Goal: Task Accomplishment & Management: Manage account settings

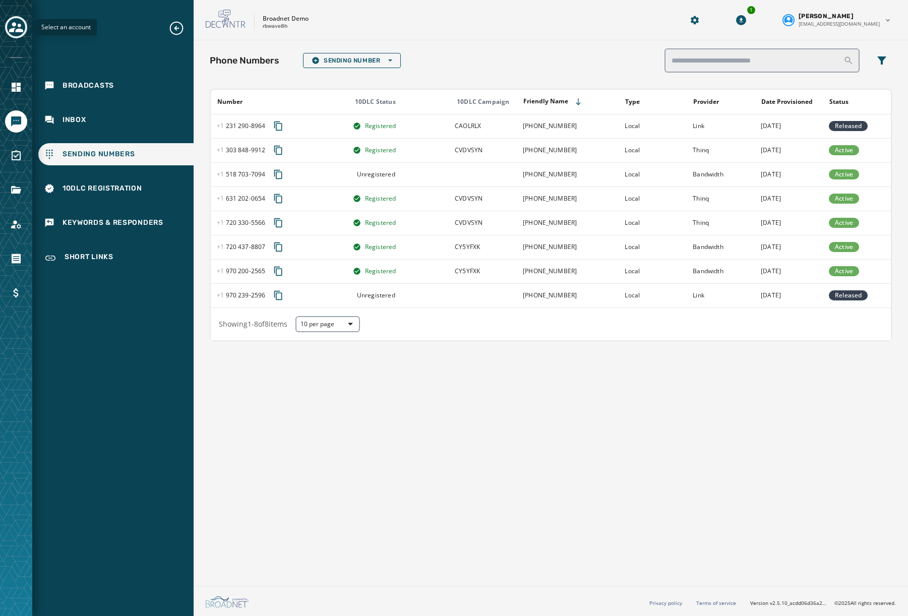
click at [25, 29] on button "Toggle account select drawer" at bounding box center [16, 27] width 22 height 22
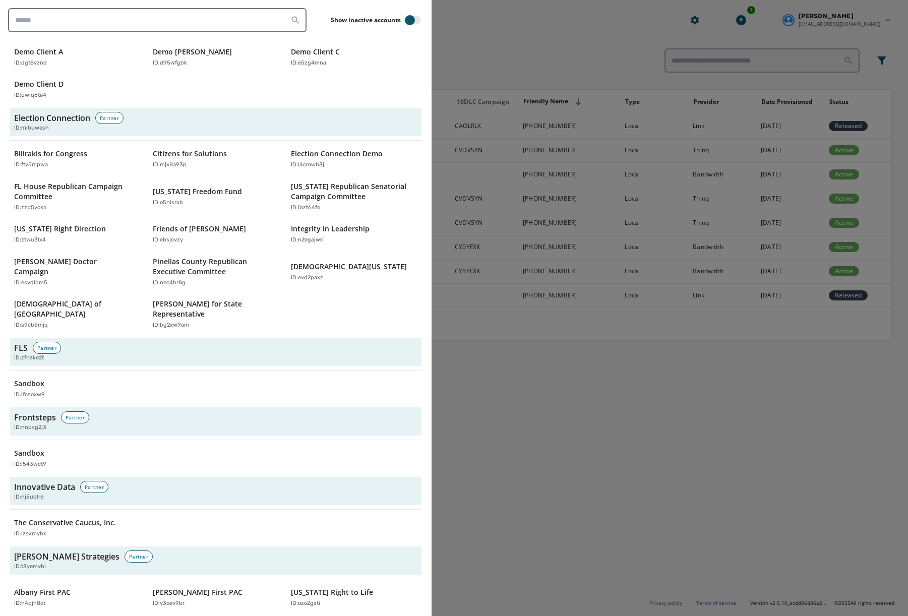
scroll to position [1286, 0]
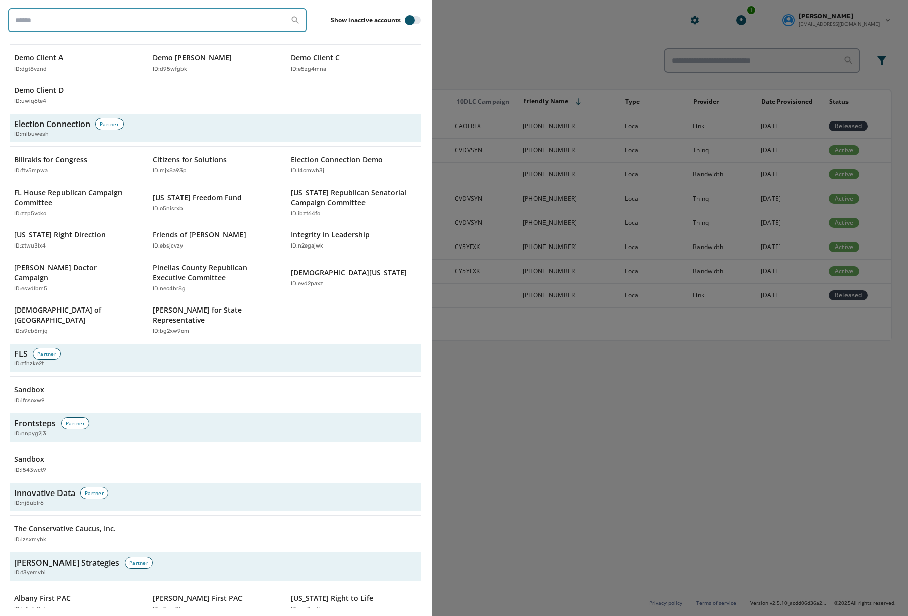
click at [47, 12] on input "search" at bounding box center [157, 20] width 298 height 24
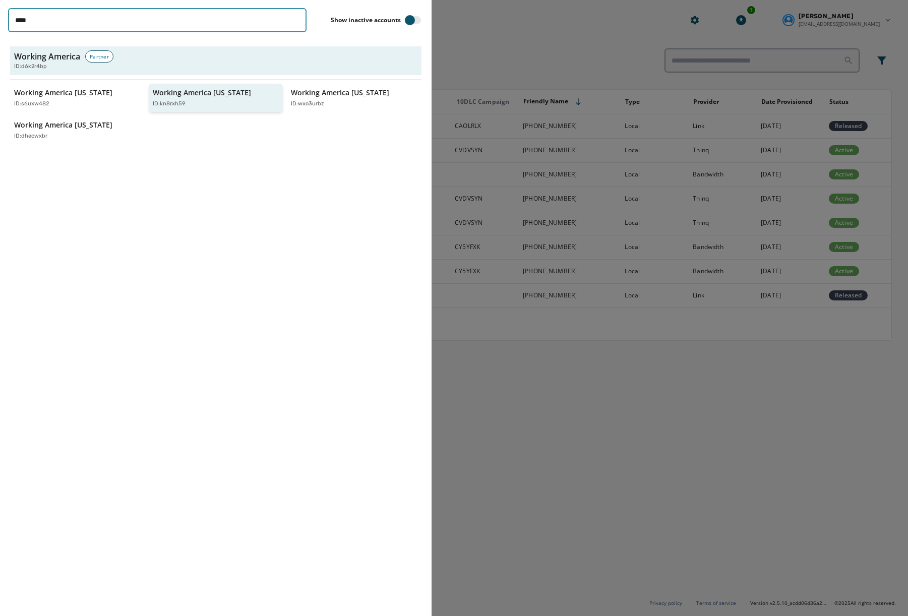
type input "****"
click at [207, 93] on p "Working America [US_STATE]" at bounding box center [202, 93] width 98 height 10
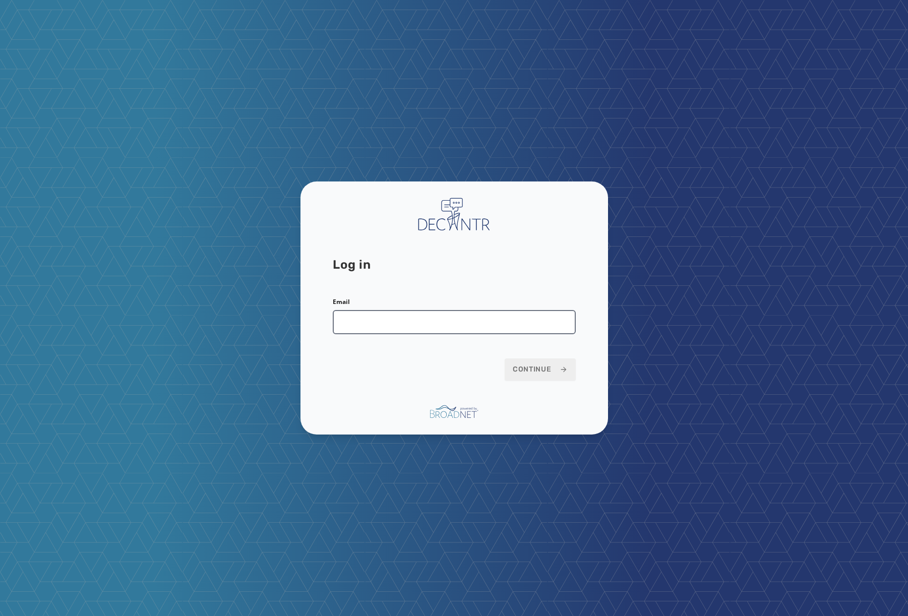
click at [369, 326] on input "Email" at bounding box center [454, 322] width 243 height 24
type input "**********"
click at [526, 369] on span "Continue" at bounding box center [540, 369] width 55 height 10
click at [550, 368] on span "Continue" at bounding box center [540, 369] width 55 height 10
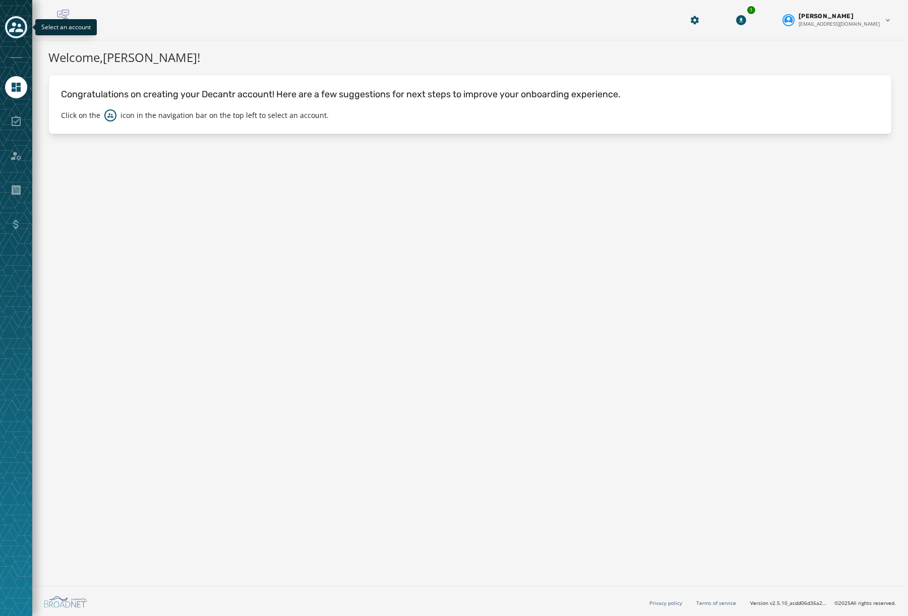
click at [19, 34] on div "Toggle account select drawer" at bounding box center [16, 27] width 18 height 18
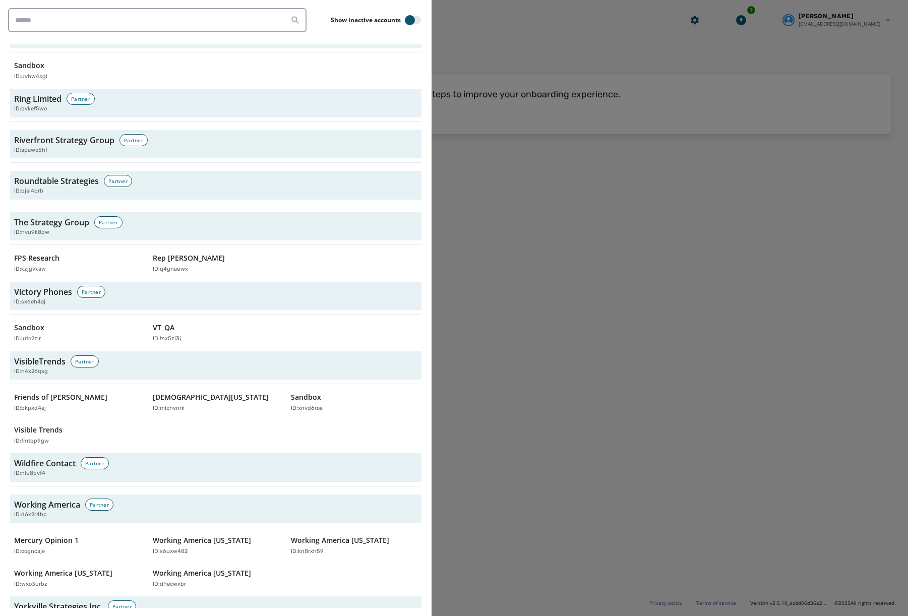
scroll to position [3047, 0]
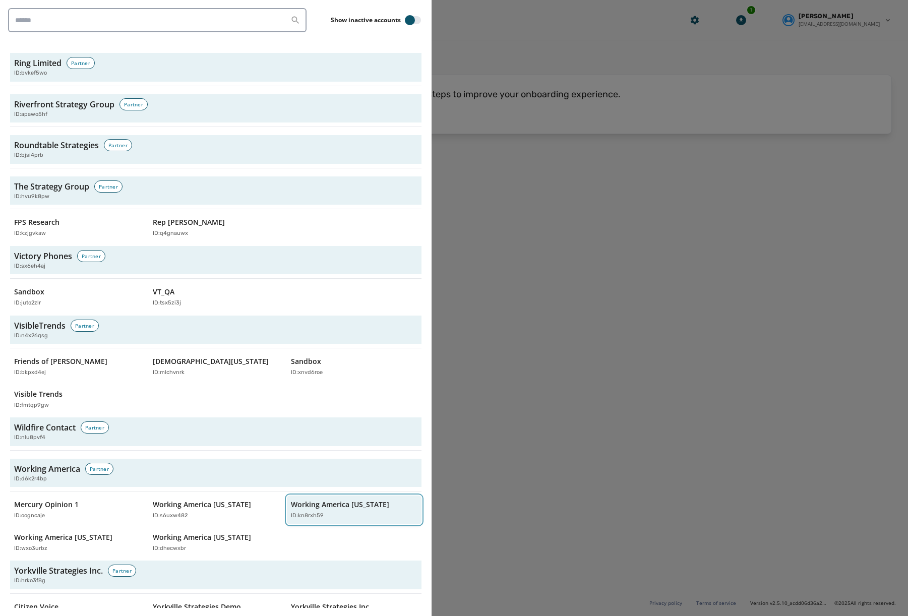
click at [324, 499] on p "Working America [US_STATE]" at bounding box center [340, 504] width 98 height 10
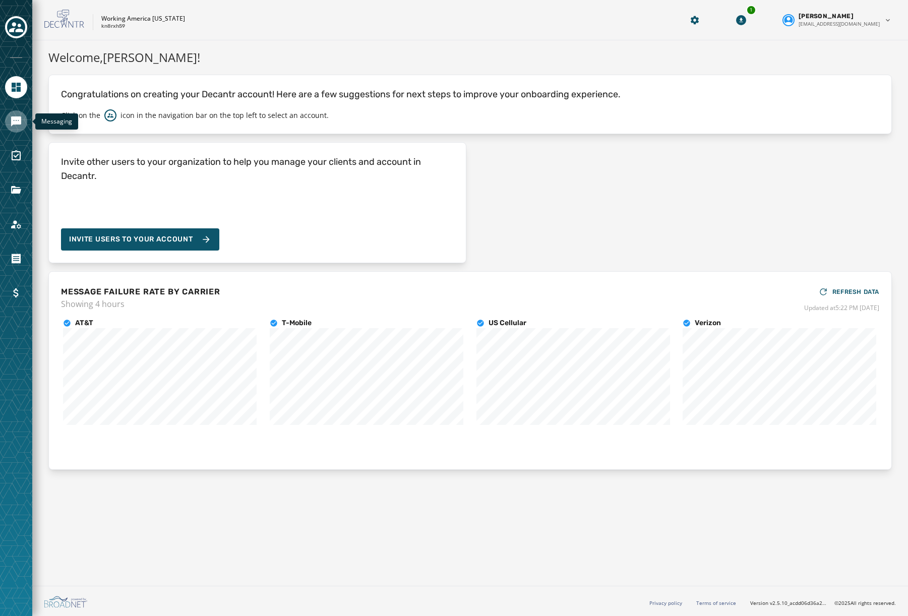
click at [22, 128] on link "Navigate to Messaging" at bounding box center [16, 121] width 22 height 22
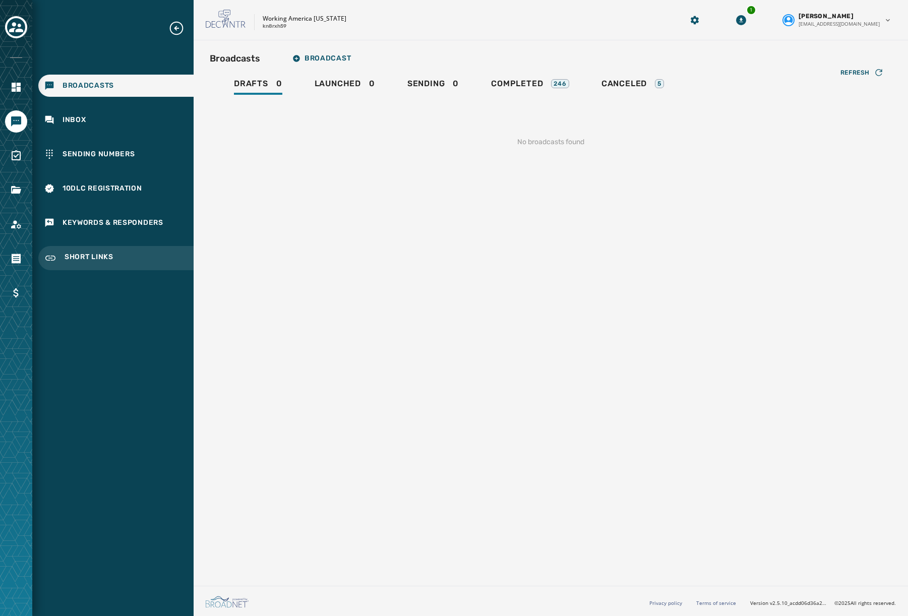
click at [98, 258] on span "Short Links" at bounding box center [89, 258] width 49 height 12
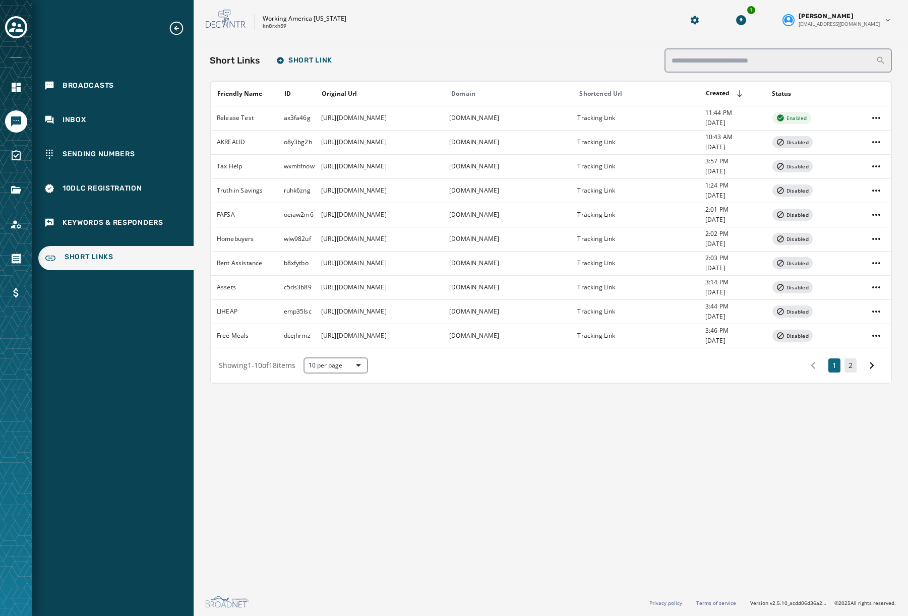
click at [853, 366] on button "2" at bounding box center [850, 365] width 12 height 14
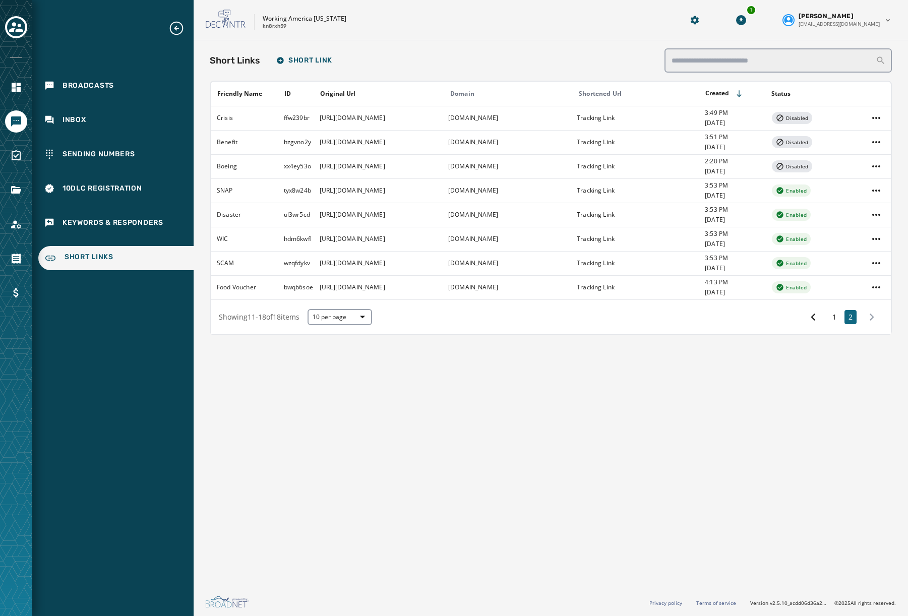
click at [771, 409] on div "Short Links Short Link Friendly Name ID Original Url Domain Shortened Url Creat…" at bounding box center [551, 310] width 714 height 541
click at [740, 63] on input "text" at bounding box center [777, 60] width 227 height 24
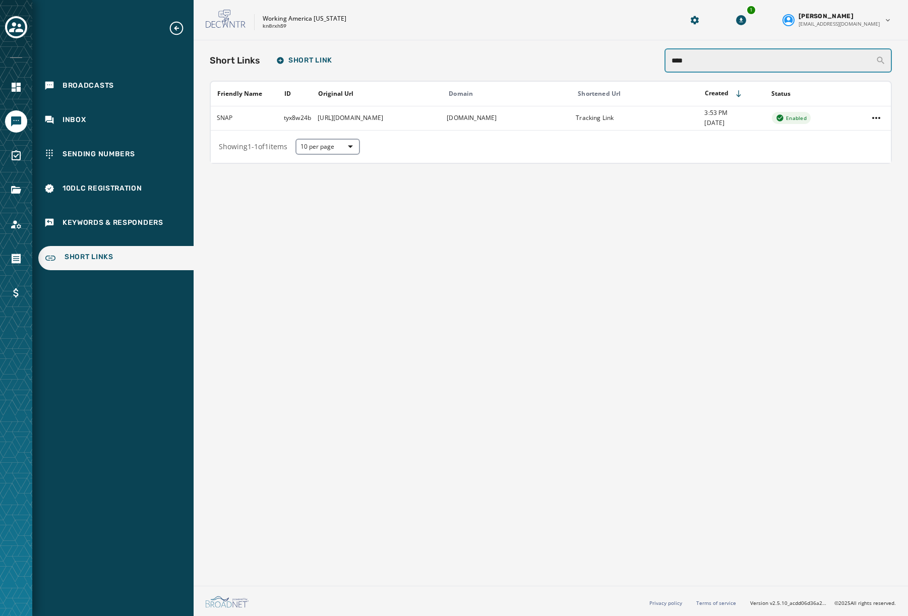
type input "****"
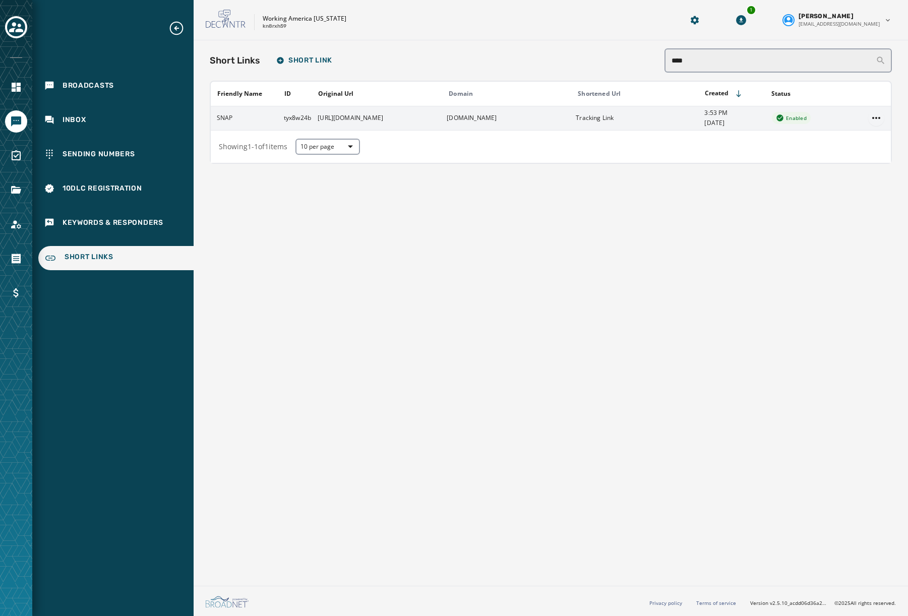
click at [874, 118] on html "Broadcasts Inbox Sending Numbers 10DLC Registration Keywords & Responders Short…" at bounding box center [454, 308] width 908 height 616
click at [876, 173] on div "Delete" at bounding box center [876, 170] width 38 height 16
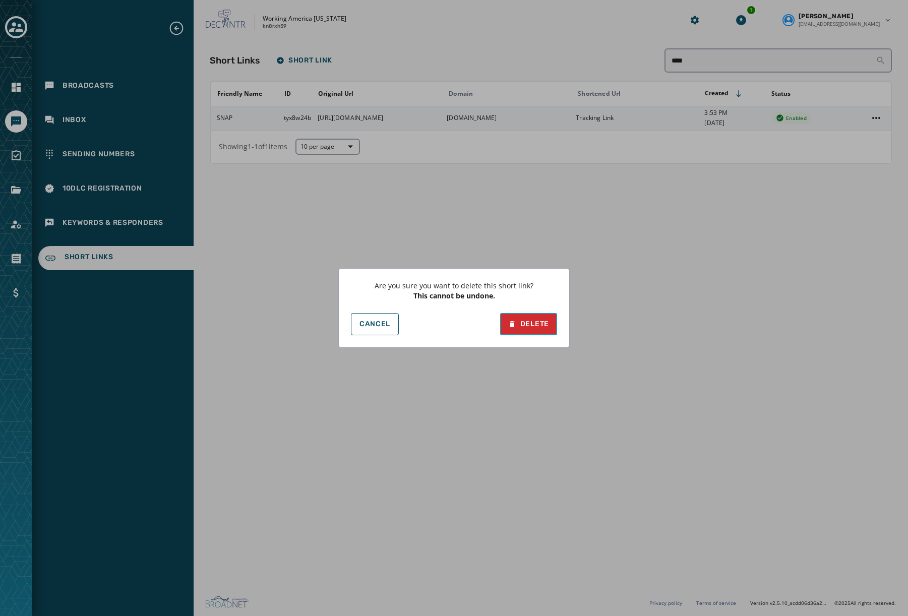
click at [533, 325] on div "Delete" at bounding box center [528, 324] width 41 height 10
click at [539, 325] on div "Delete" at bounding box center [528, 324] width 41 height 10
click at [384, 322] on span "Cancel" at bounding box center [374, 324] width 31 height 8
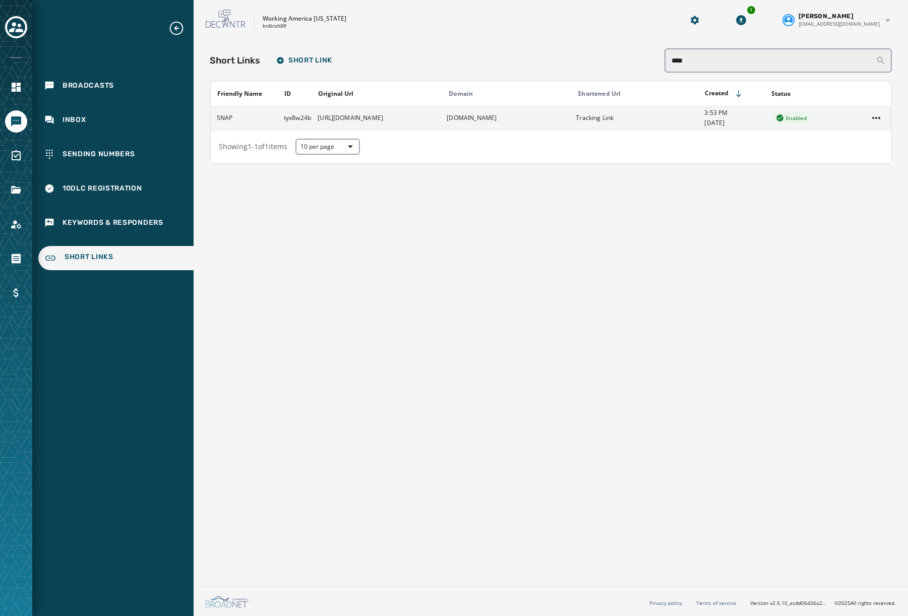
click at [824, 115] on td "Enabled" at bounding box center [813, 118] width 97 height 24
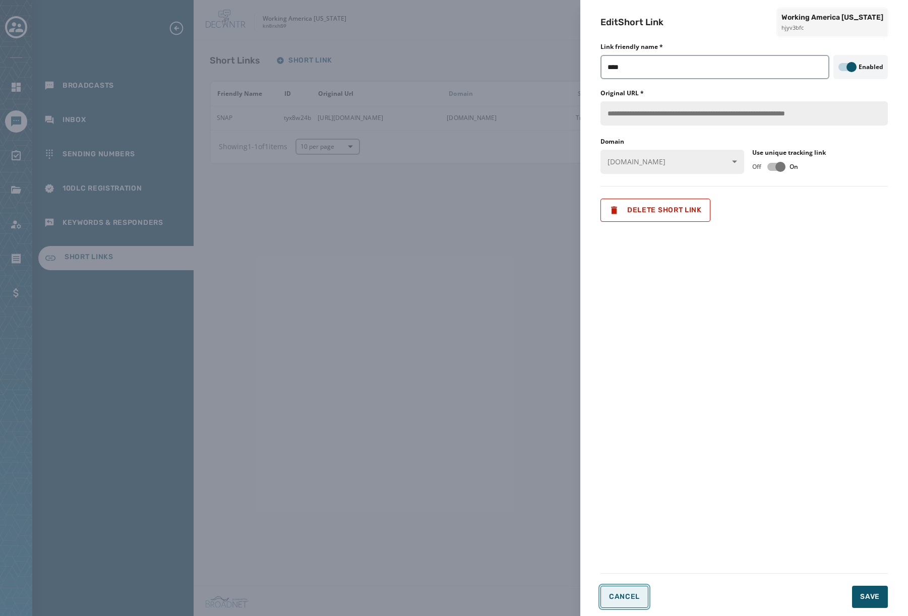
click at [620, 593] on span "Cancel" at bounding box center [624, 597] width 31 height 8
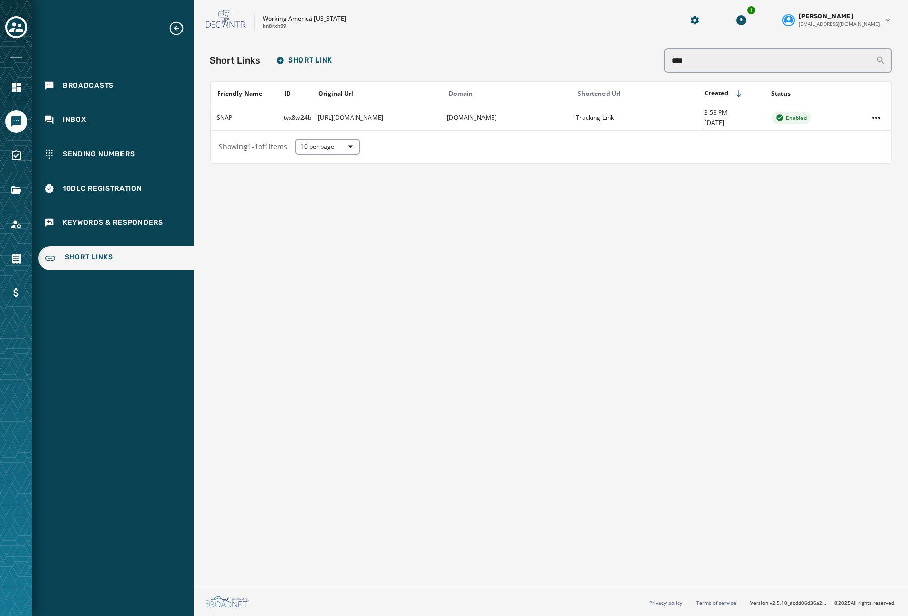
click at [880, 116] on html "Broadcasts Inbox Sending Numbers 10DLC Registration Keywords & Responders Short…" at bounding box center [454, 308] width 908 height 616
click at [872, 168] on div "Delete" at bounding box center [876, 170] width 38 height 16
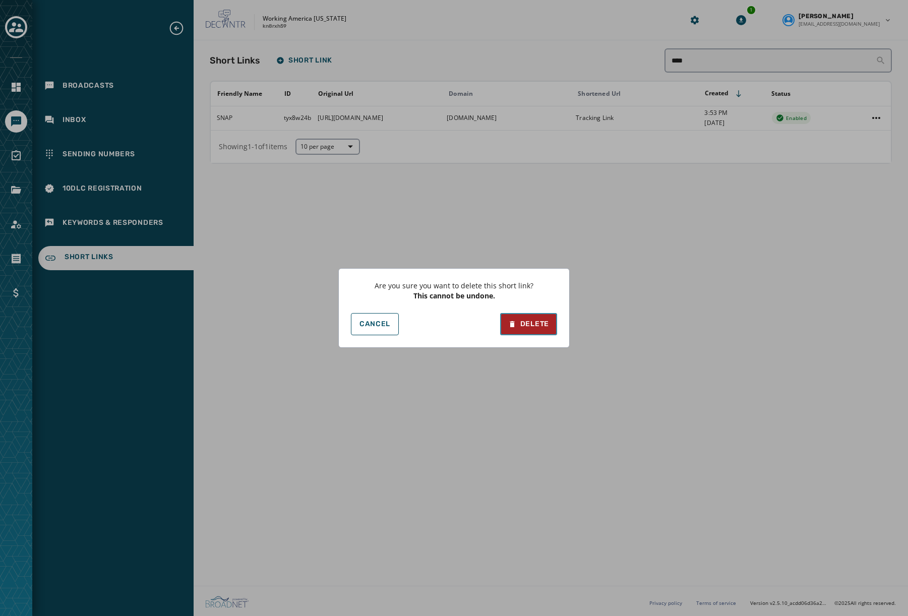
click at [538, 322] on div "Delete" at bounding box center [528, 324] width 41 height 10
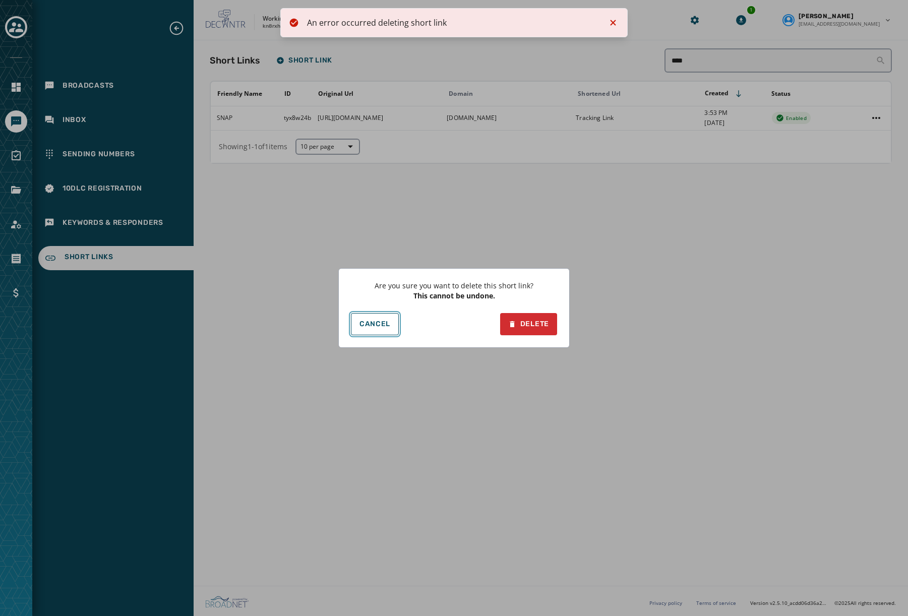
drag, startPoint x: 380, startPoint y: 326, endPoint x: 391, endPoint y: 325, distance: 11.7
click at [380, 326] on span "Cancel" at bounding box center [374, 324] width 31 height 8
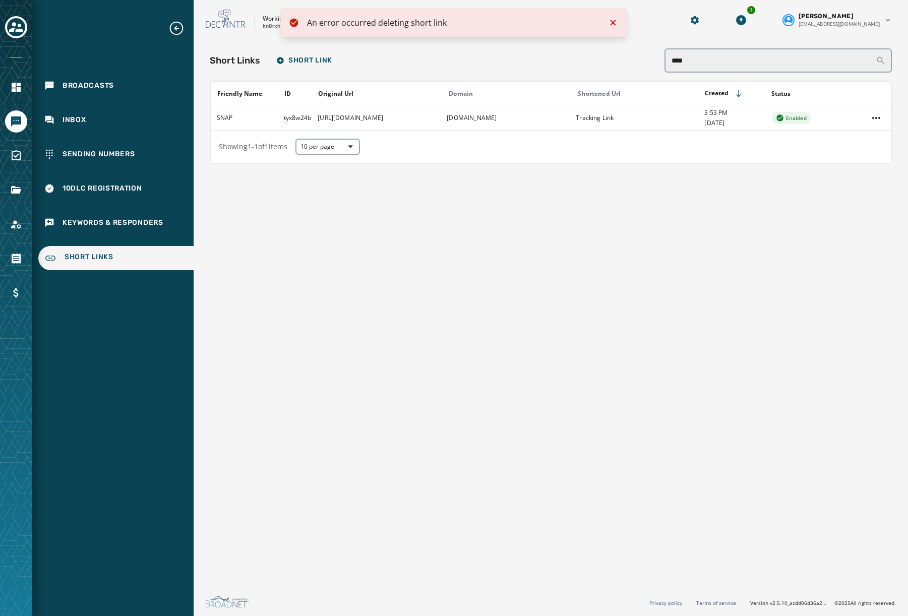
click at [610, 20] on icon "Notifications (F8)" at bounding box center [613, 23] width 6 height 6
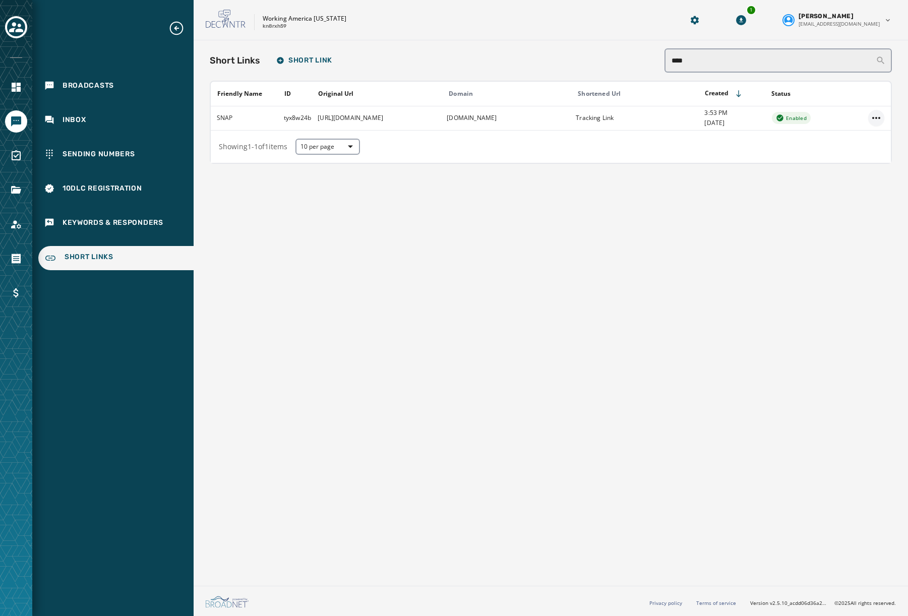
click at [876, 117] on html "Broadcasts Inbox Sending Numbers 10DLC Registration Keywords & Responders Short…" at bounding box center [454, 308] width 908 height 616
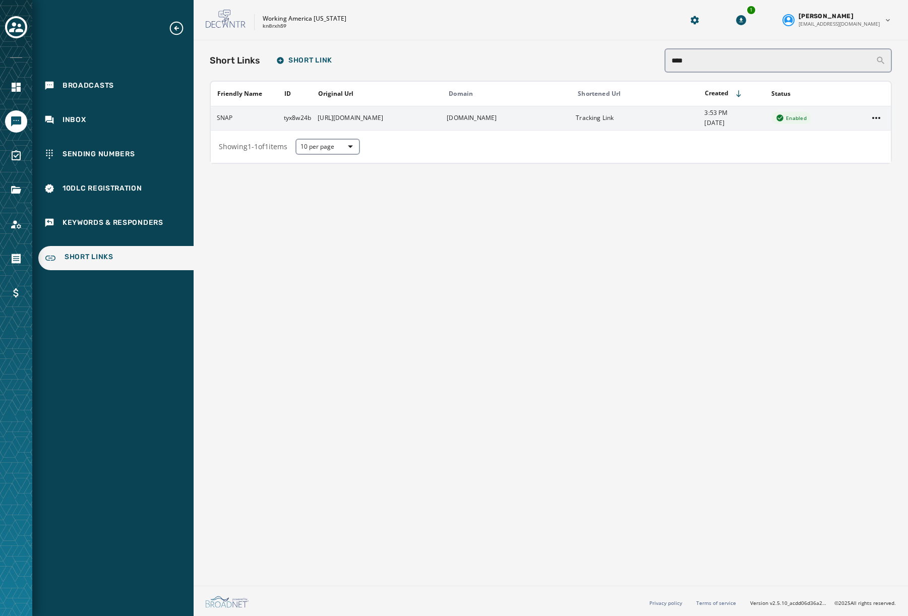
drag, startPoint x: 847, startPoint y: 116, endPoint x: 837, endPoint y: 116, distance: 10.1
click at [847, 116] on html "Broadcasts Inbox Sending Numbers 10DLC Registration Keywords & Responders Short…" at bounding box center [454, 308] width 908 height 616
click at [837, 116] on td "Enabled" at bounding box center [813, 118] width 97 height 24
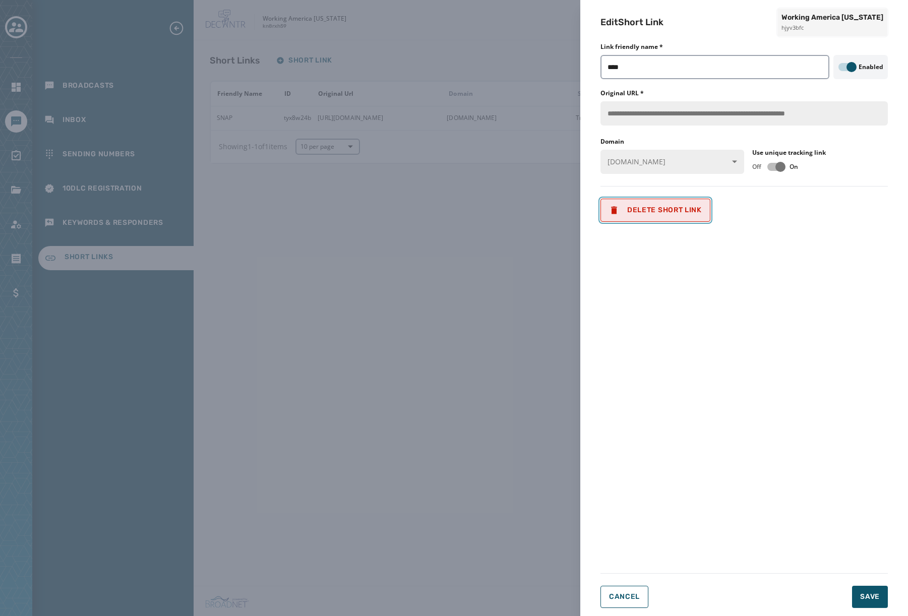
click at [695, 213] on span "Delete Short Link" at bounding box center [655, 210] width 93 height 10
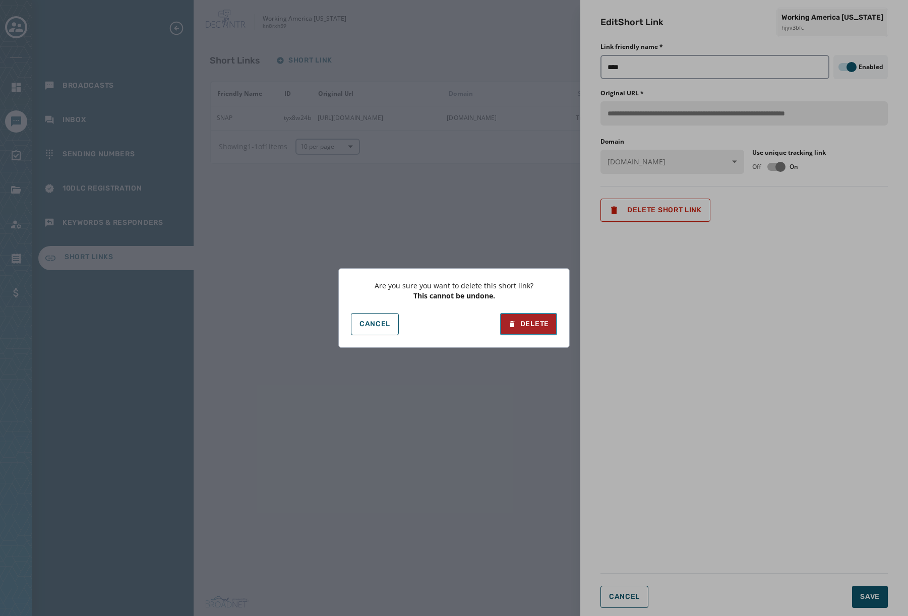
click at [544, 328] on div "Delete" at bounding box center [528, 324] width 41 height 10
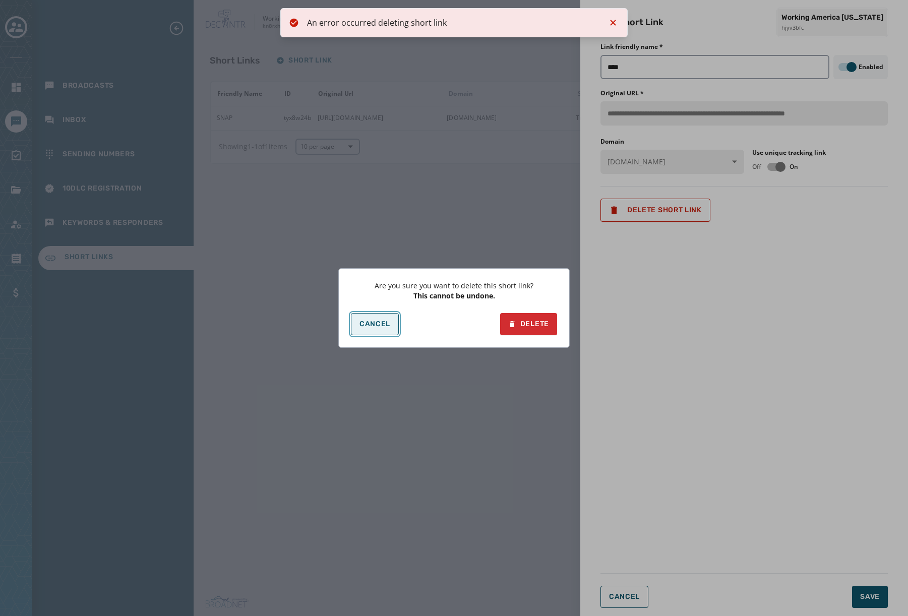
click at [373, 329] on button "Cancel" at bounding box center [375, 324] width 48 height 22
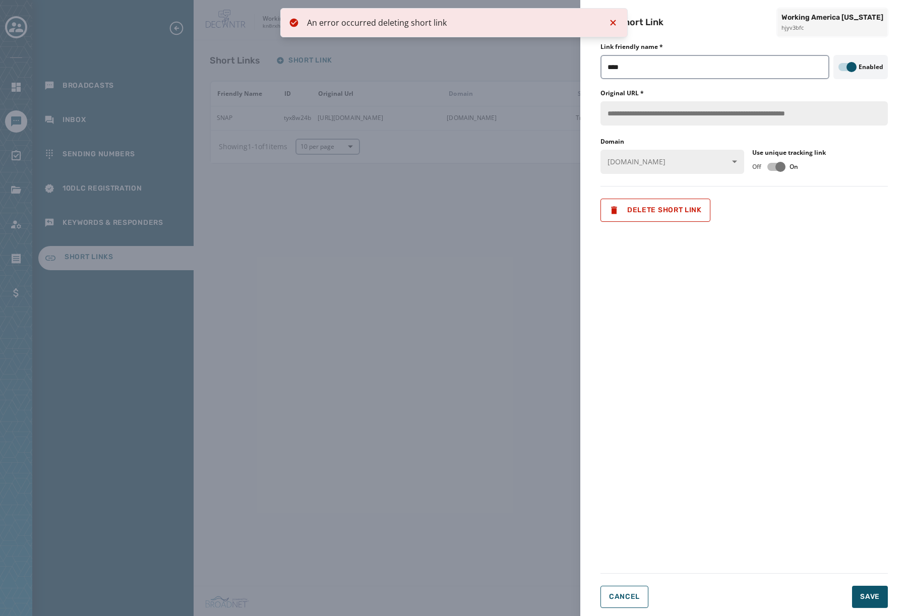
click at [610, 23] on h2 "Edit Short Link" at bounding box center [631, 22] width 63 height 14
click at [616, 23] on h2 "Edit Short Link" at bounding box center [631, 22] width 63 height 14
click at [623, 589] on button "Cancel" at bounding box center [624, 597] width 48 height 22
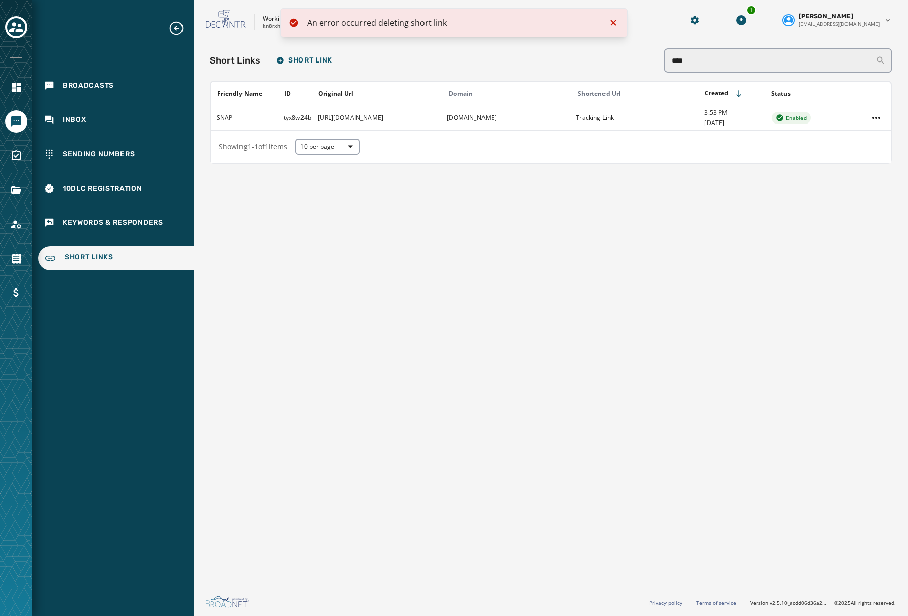
click at [613, 24] on icon "Notifications (F8)" at bounding box center [613, 23] width 12 height 12
